Goal: Go to known website: Access a specific website the user already knows

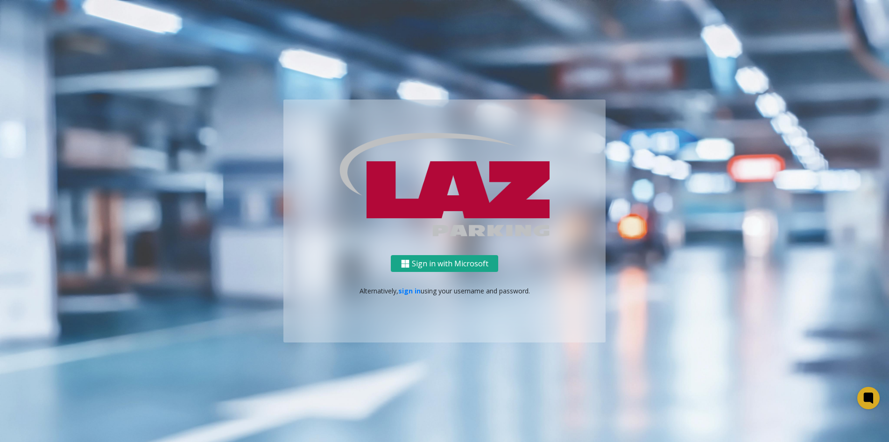
click at [406, 263] on img at bounding box center [405, 264] width 8 height 8
